Goal: Task Accomplishment & Management: Manage account settings

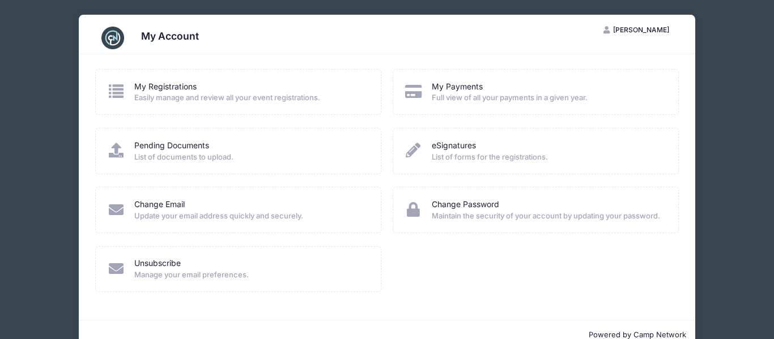
click at [219, 95] on span "Easily manage and review all your event registrations." at bounding box center [250, 97] width 232 height 11
click at [118, 92] on icon at bounding box center [116, 91] width 19 height 15
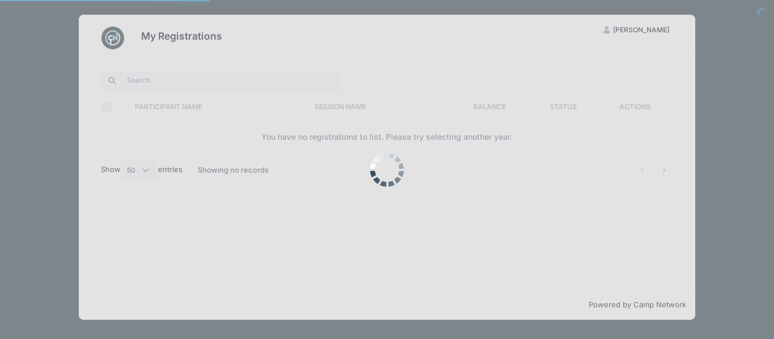
select select "50"
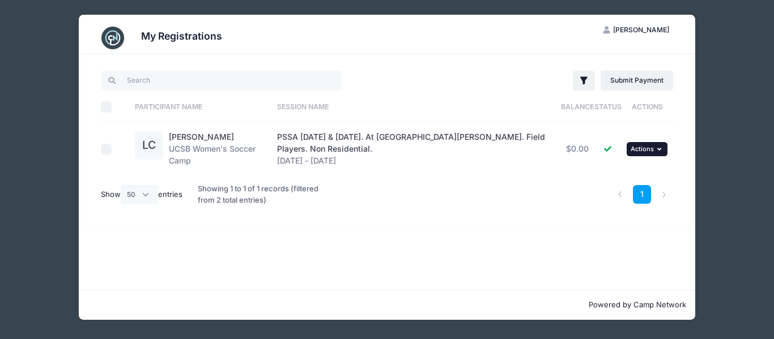
click at [652, 154] on button "... Actions" at bounding box center [647, 149] width 41 height 14
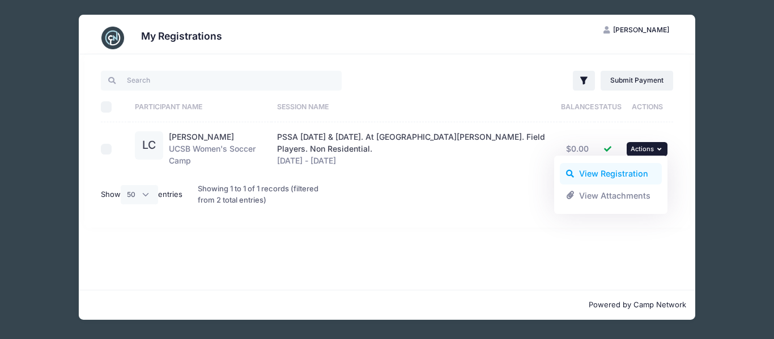
click at [631, 175] on link "View Registration" at bounding box center [611, 174] width 103 height 22
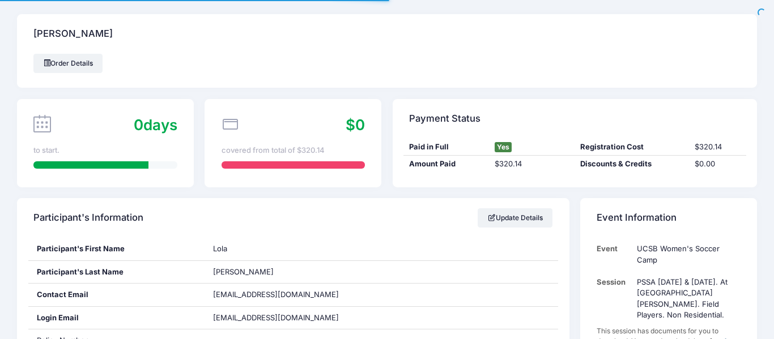
click at [753, 150] on div "Paid in Full Yes Registration Cost $320.14 Amount Paid $320.14 Discounts & Cred…" at bounding box center [575, 163] width 364 height 49
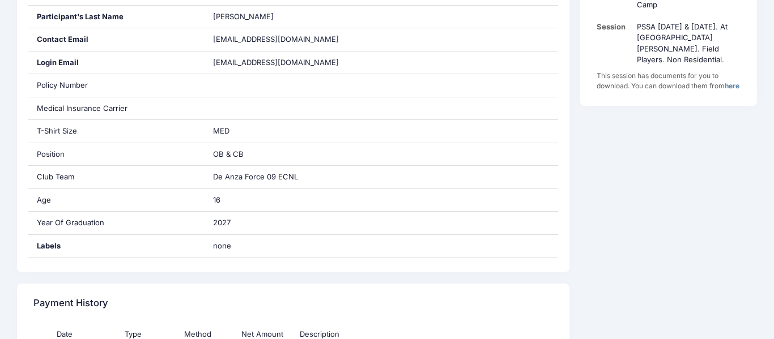
scroll to position [272, 0]
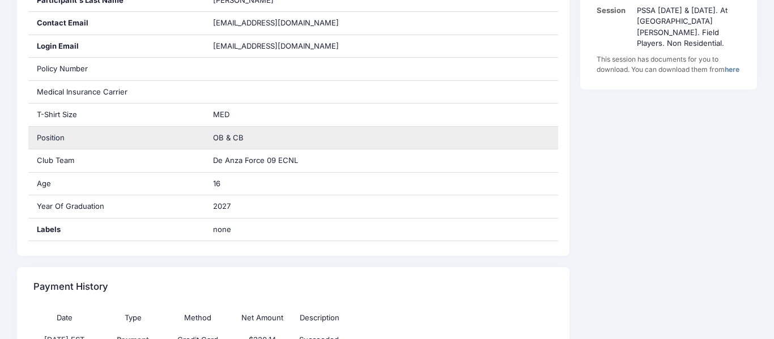
click at [240, 138] on span "OB & CB" at bounding box center [228, 137] width 31 height 9
click at [49, 138] on div "Position" at bounding box center [116, 138] width 177 height 23
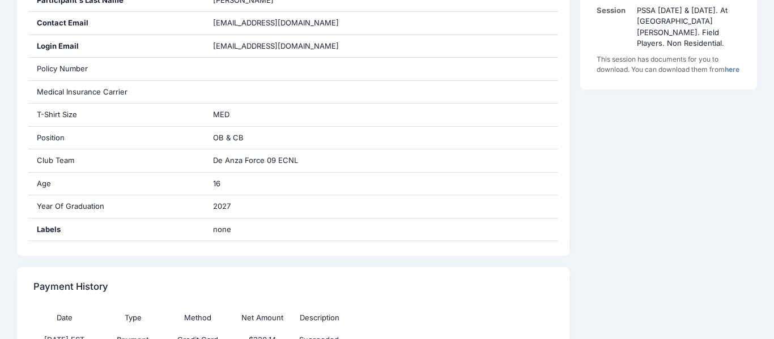
click at [584, 172] on div "Event Information Event UCSB Women's Soccer Camp Session PSSA August 16 & 17. A…" at bounding box center [669, 338] width 188 height 824
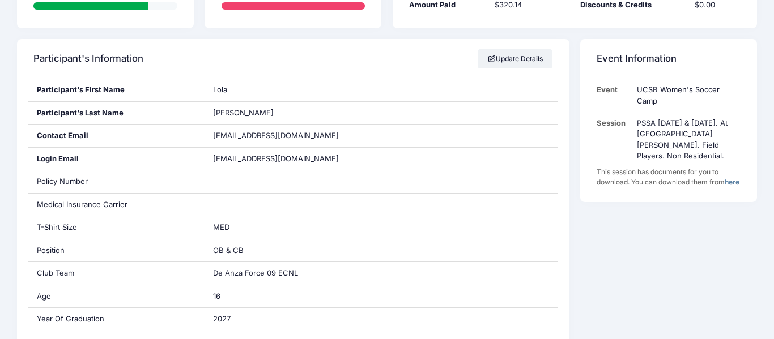
scroll to position [159, 0]
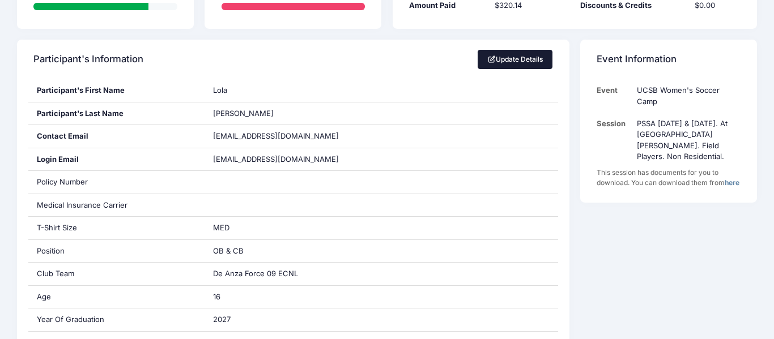
click at [525, 60] on link "Update Details" at bounding box center [515, 59] width 75 height 19
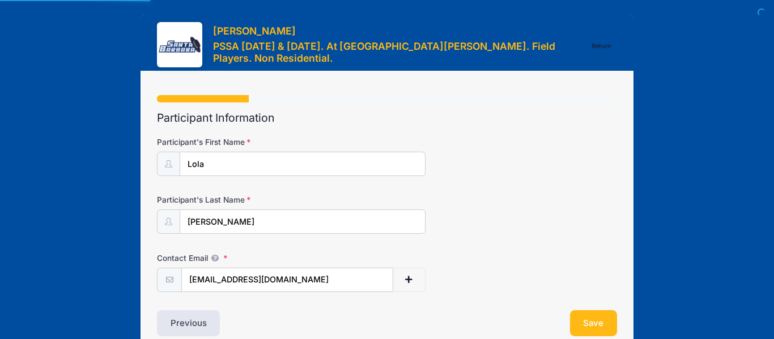
click at [602, 270] on div "Contact Email lolamcervantes10@gmail.com" at bounding box center [387, 273] width 460 height 40
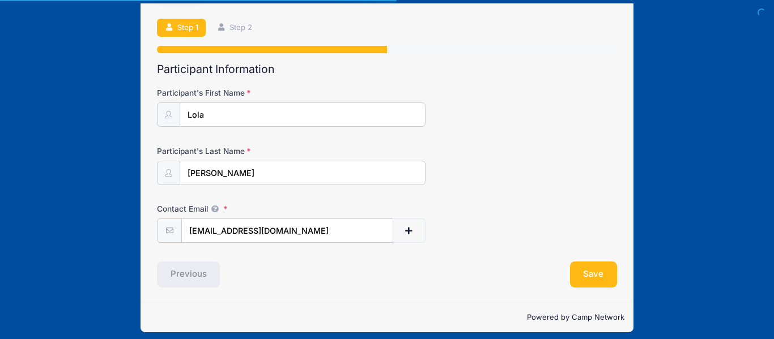
scroll to position [68, 0]
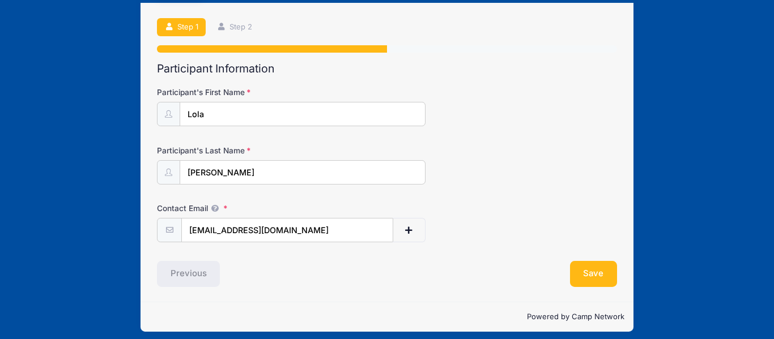
click at [541, 216] on div "Contact Email lolamcervantes10@gmail.com" at bounding box center [387, 223] width 460 height 40
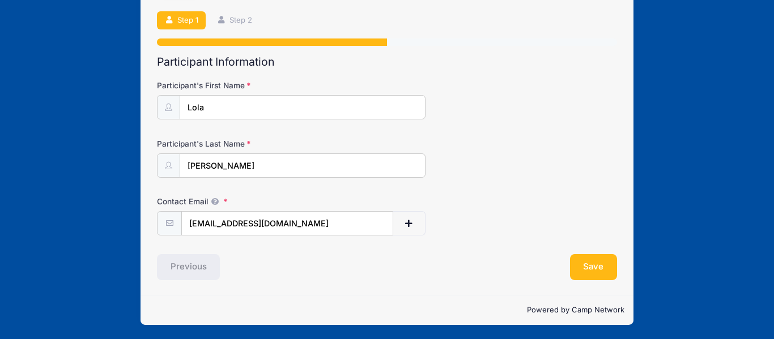
scroll to position [75, 0]
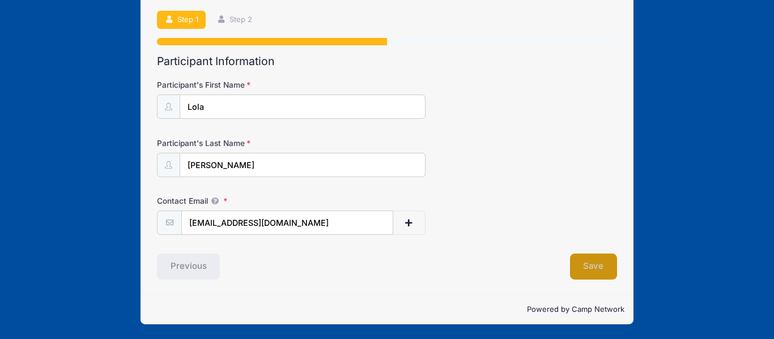
click at [588, 263] on button "Save" at bounding box center [594, 267] width 48 height 26
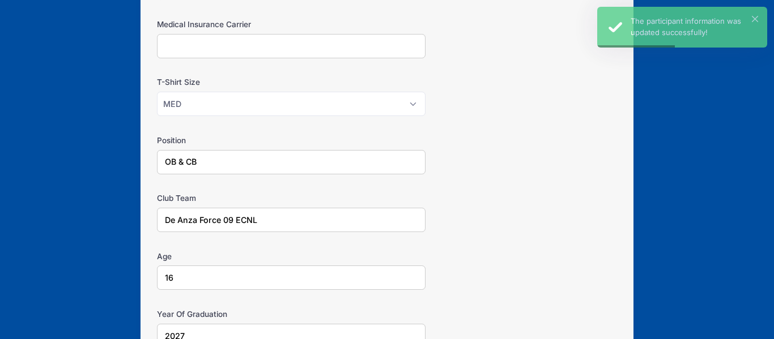
scroll to position [272, 0]
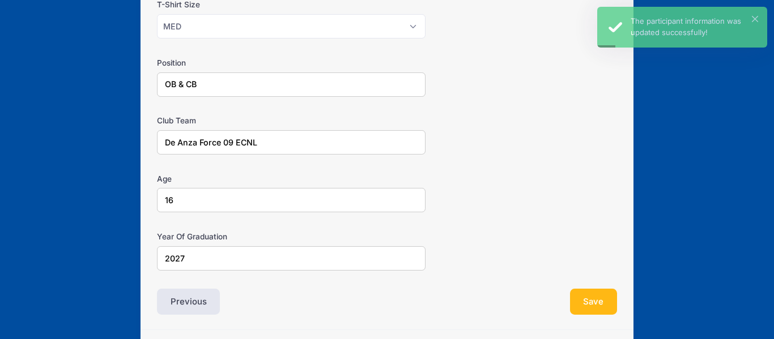
click at [190, 86] on input "OB & CB" at bounding box center [291, 85] width 269 height 24
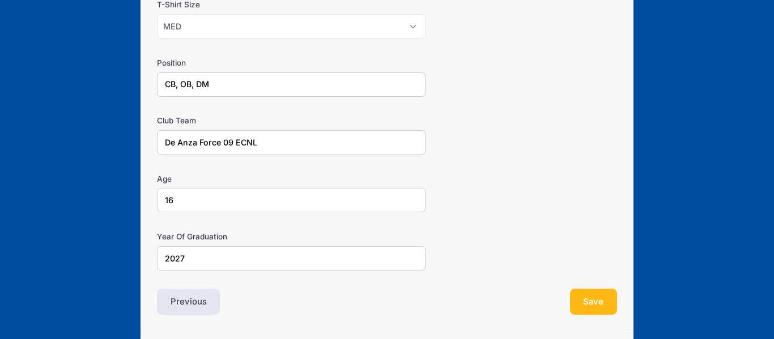
type input "CB, OB, DM"
click at [85, 60] on div "Lola Cervantes PSSA August 16 & 17. At UC Santa Barbara. Field Players. Non Res…" at bounding box center [387, 51] width 740 height 647
click at [651, 76] on div "Lola Cervantes PSSA August 16 & 17. At UC Santa Barbara. Field Players. Non Res…" at bounding box center [387, 51] width 740 height 647
click at [599, 296] on button "Save" at bounding box center [594, 302] width 48 height 26
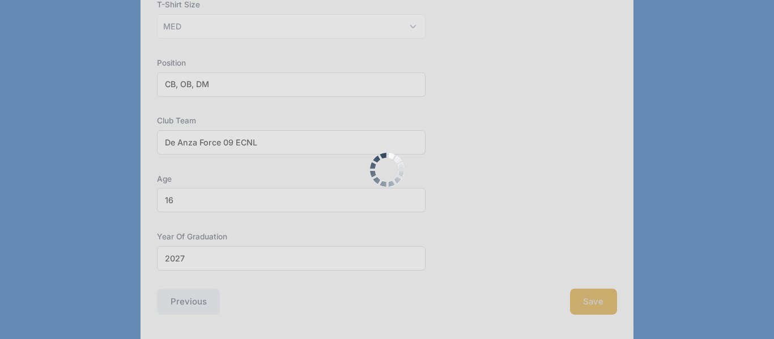
scroll to position [0, 0]
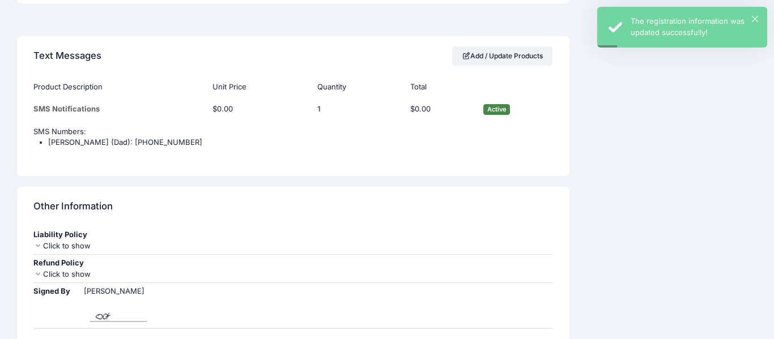
scroll to position [612, 0]
